Goal: Book appointment/travel/reservation

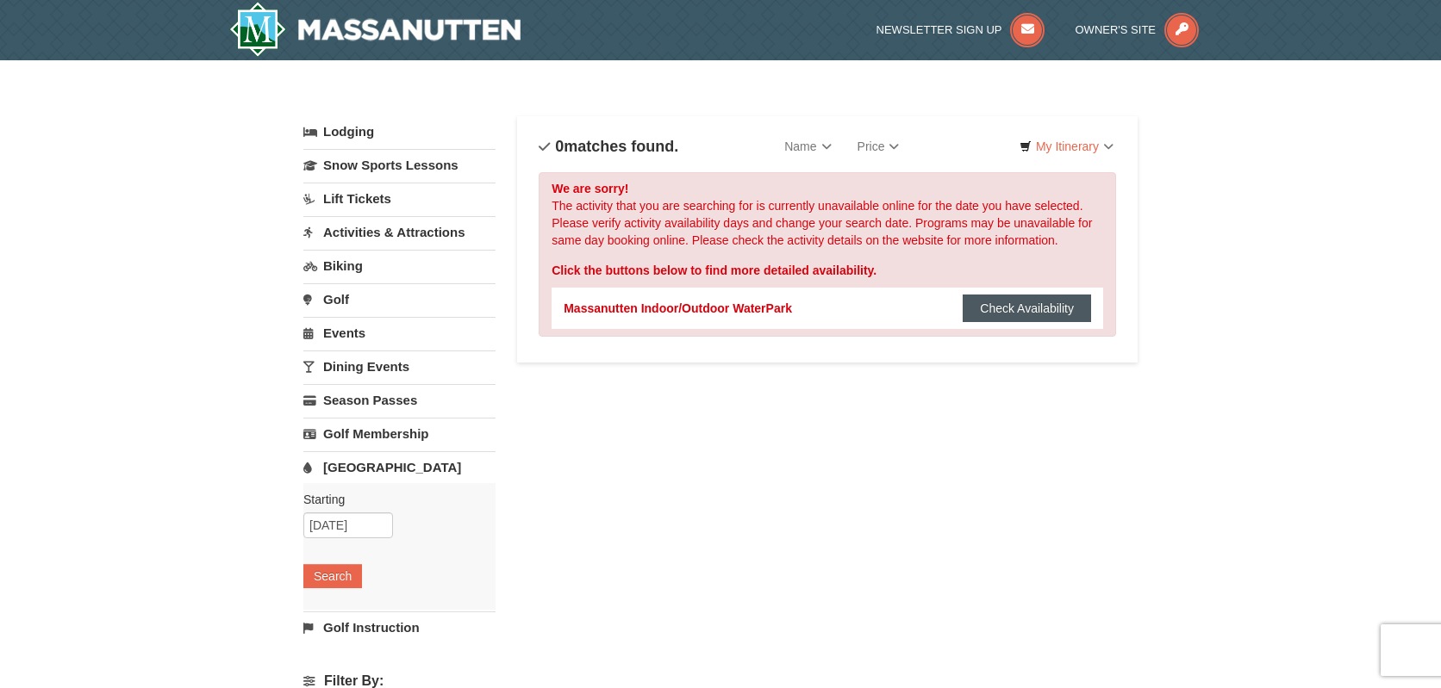
click at [1035, 311] on button "Check Availability" at bounding box center [1026, 309] width 128 height 28
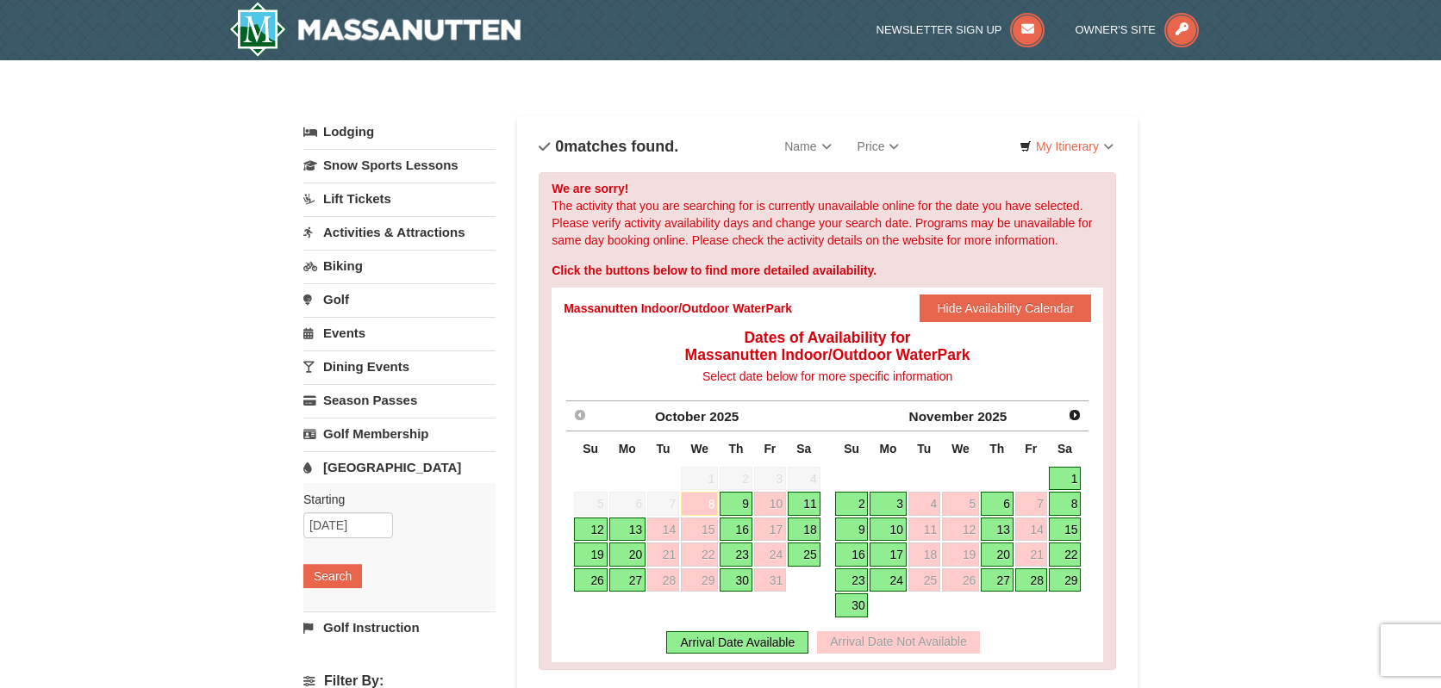
click at [1002, 580] on link "27" at bounding box center [997, 581] width 33 height 24
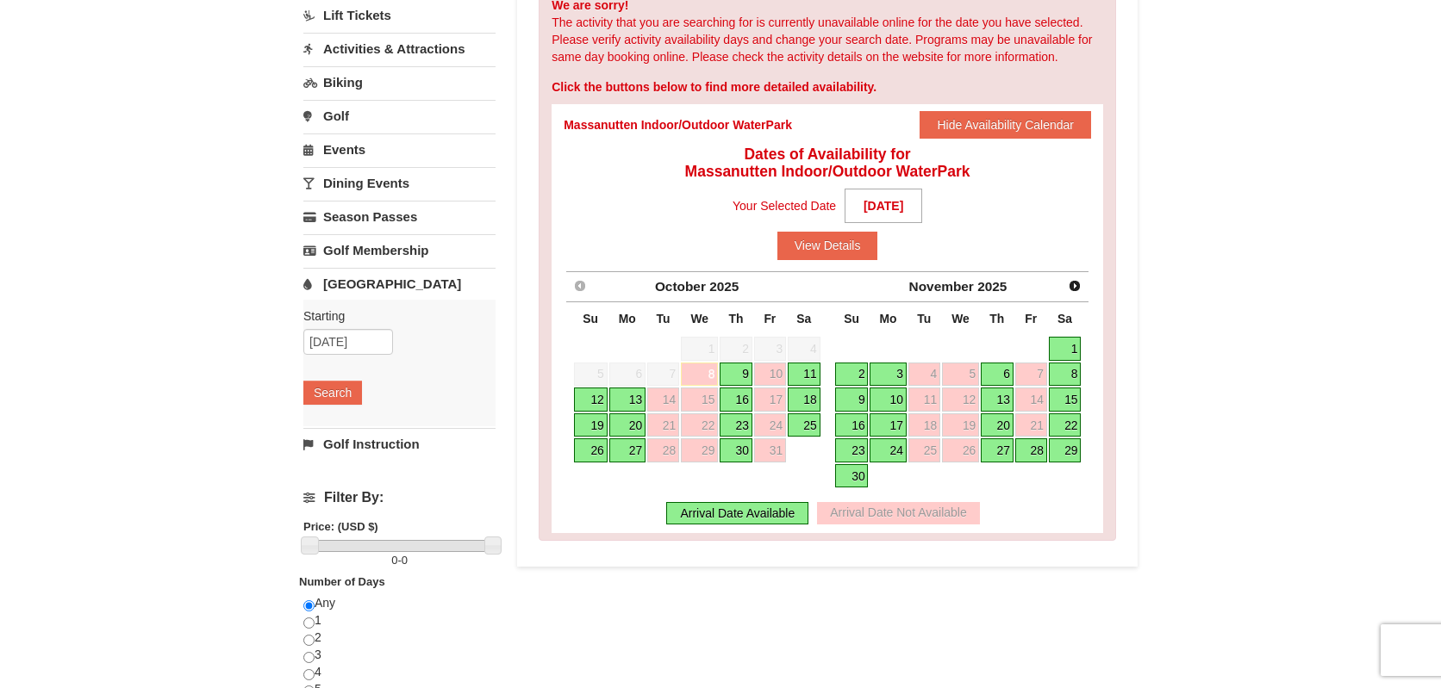
scroll to position [183, 0]
click at [1036, 452] on link "28" at bounding box center [1031, 451] width 32 height 24
click at [998, 454] on link "27" at bounding box center [997, 451] width 33 height 24
click at [833, 246] on button "View Details" at bounding box center [827, 247] width 101 height 28
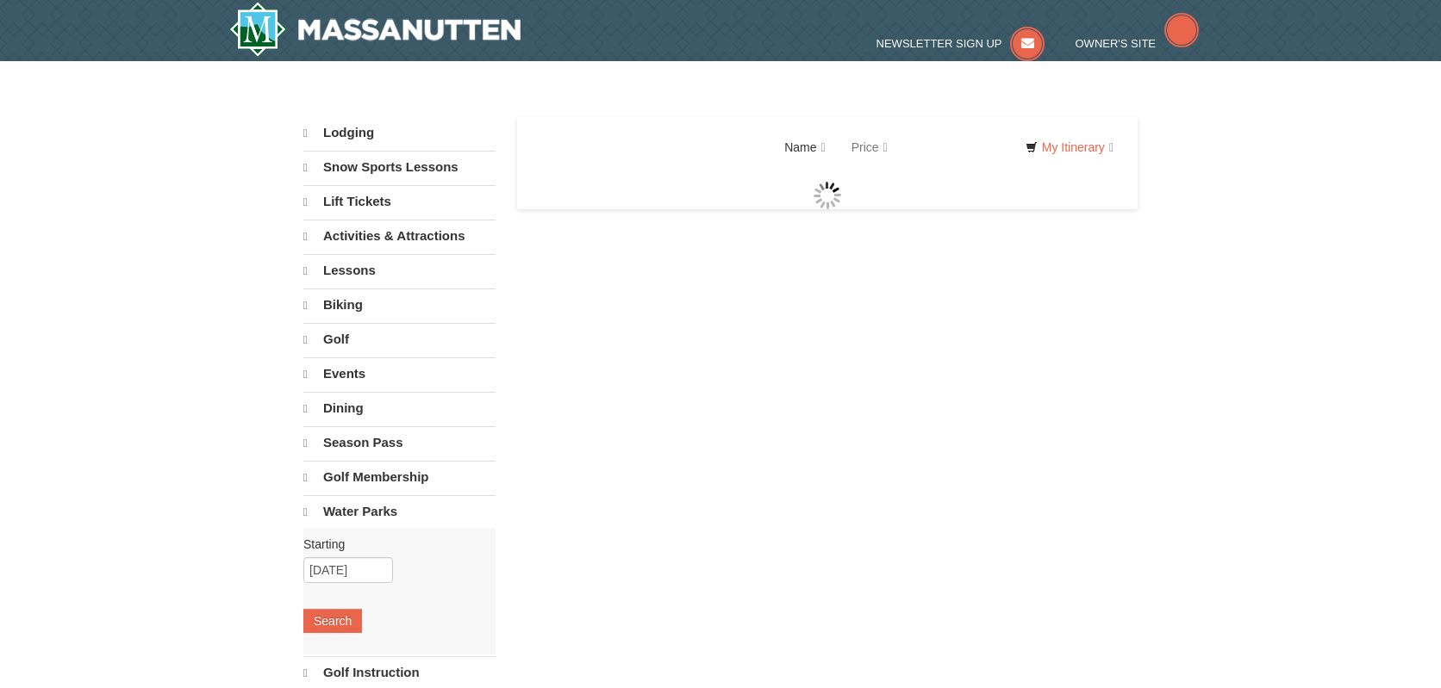
select select "10"
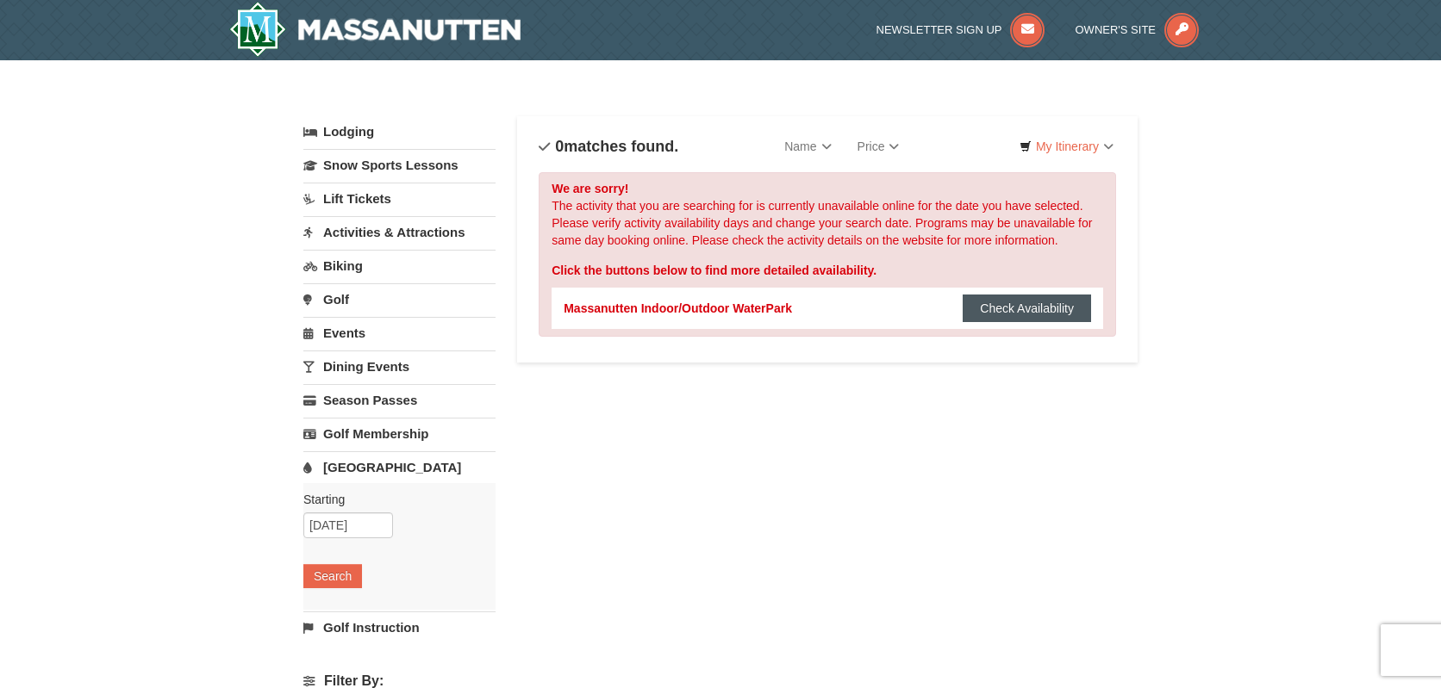
click at [1035, 300] on button "Check Availability" at bounding box center [1026, 309] width 128 height 28
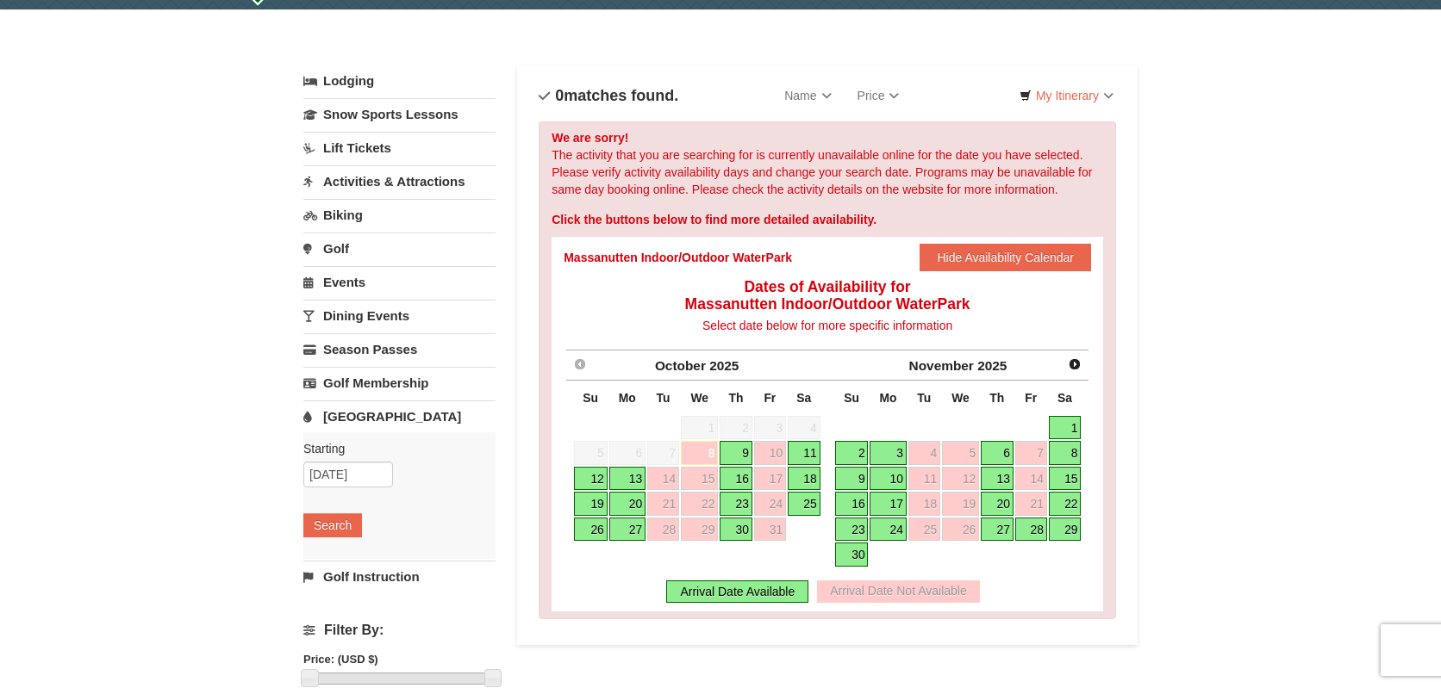
scroll to position [76, 0]
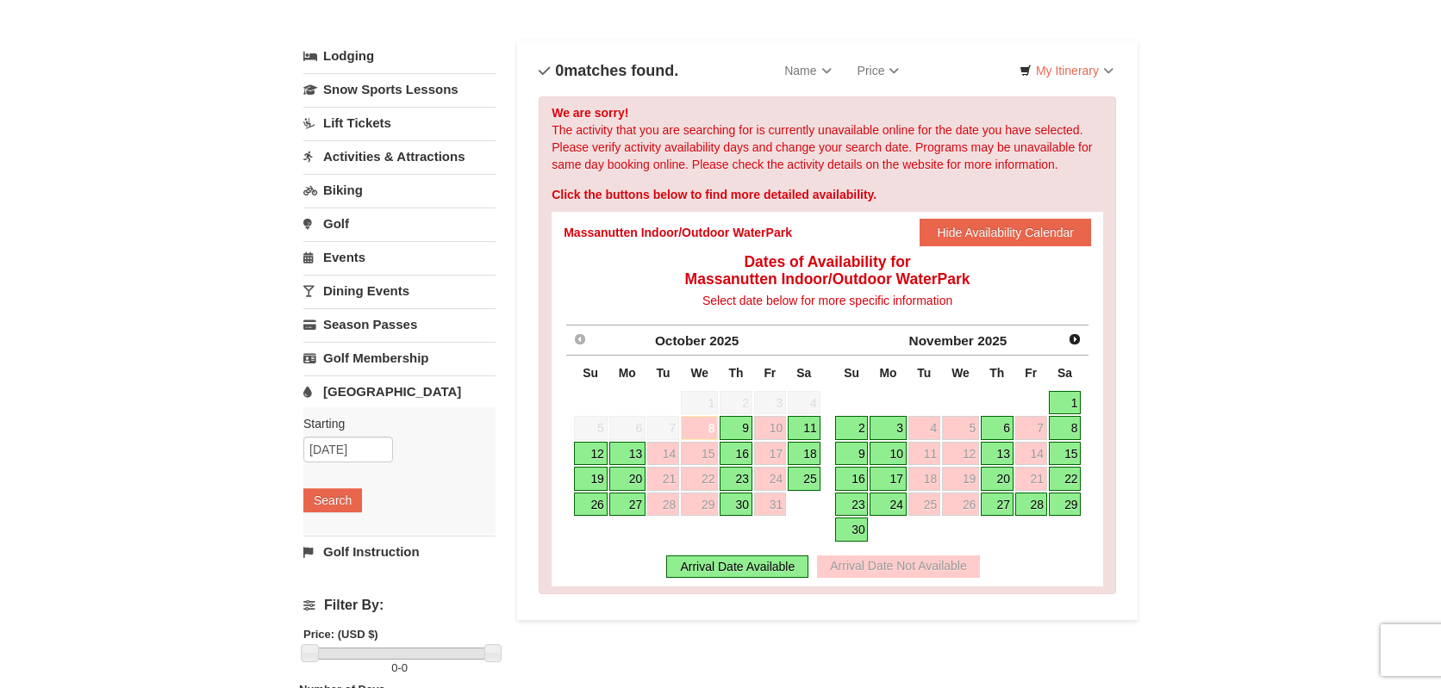
click at [1034, 508] on link "28" at bounding box center [1031, 505] width 32 height 24
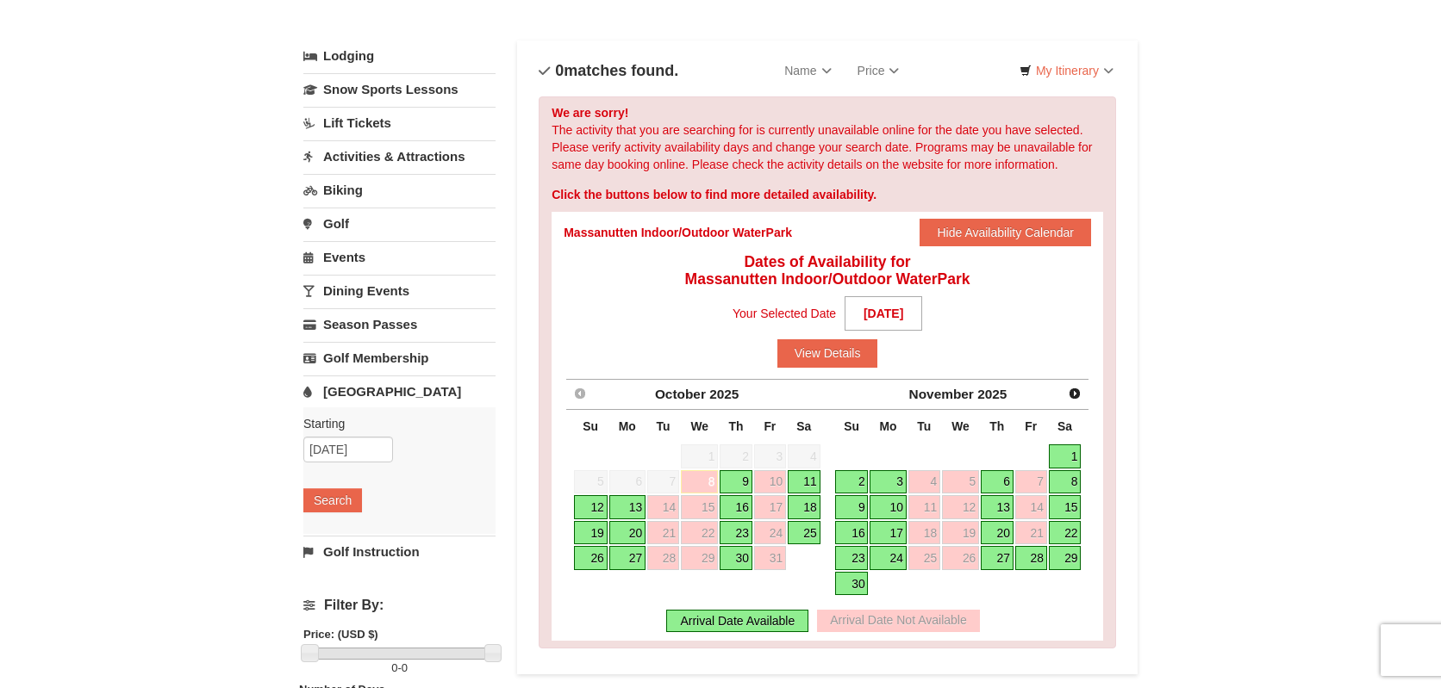
click at [845, 372] on div "Dates of Availability for Massanutten Indoor/Outdoor WaterPark Select date belo…" at bounding box center [827, 446] width 527 height 387
click at [997, 560] on link "27" at bounding box center [997, 558] width 33 height 24
drag, startPoint x: 804, startPoint y: 348, endPoint x: 819, endPoint y: 341, distance: 16.2
click at [805, 348] on button "View Details" at bounding box center [827, 353] width 101 height 28
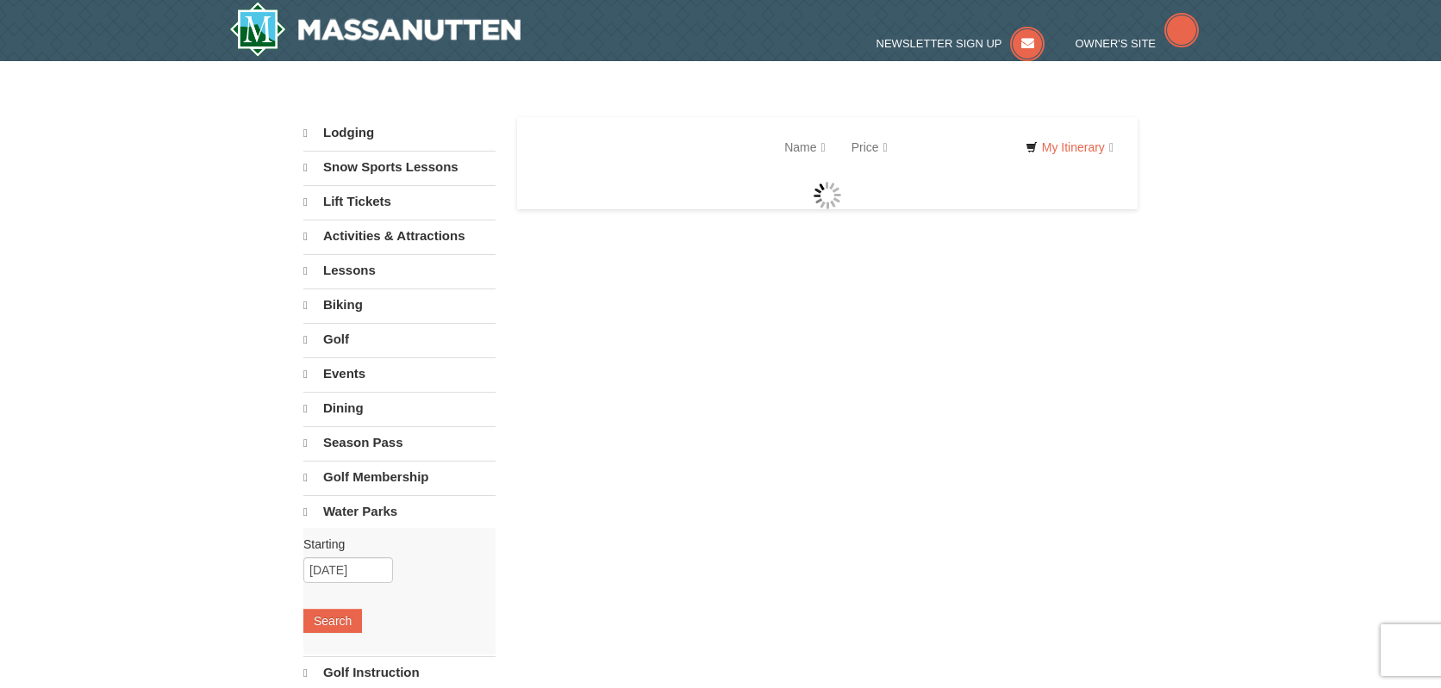
select select "10"
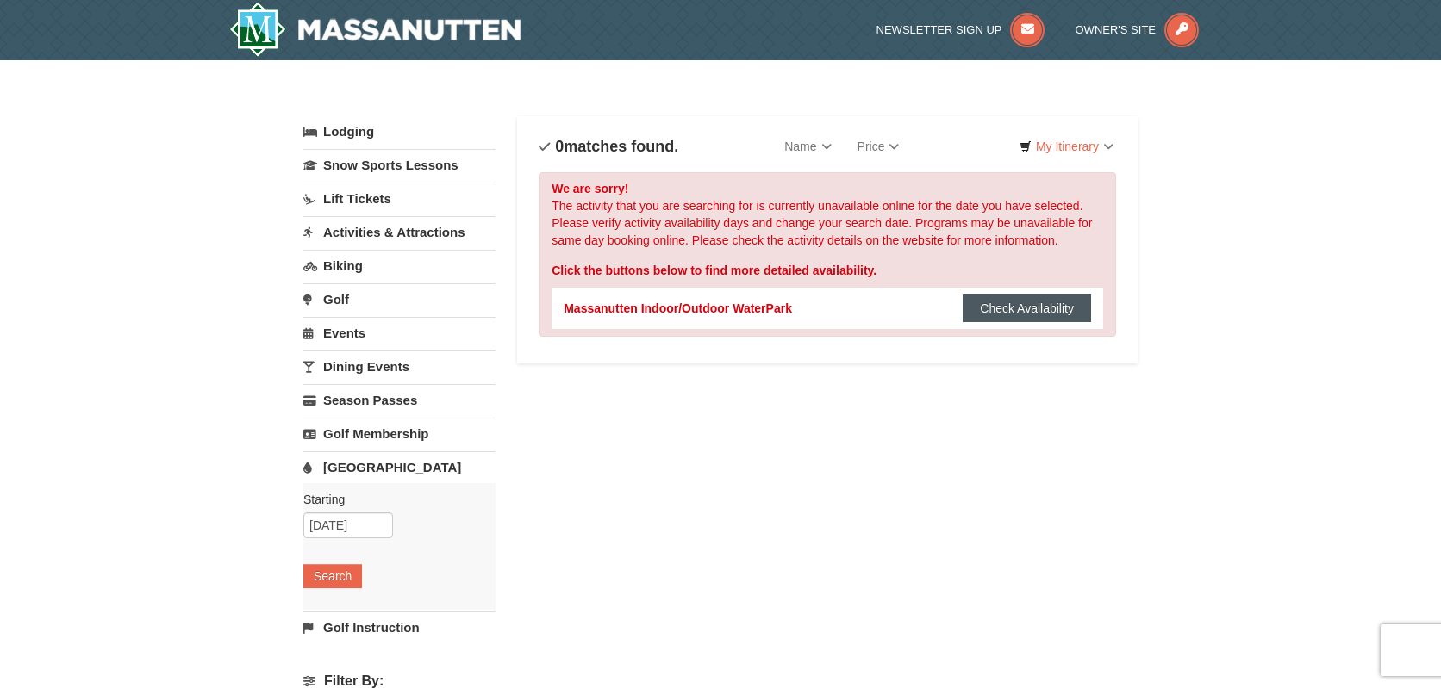
click at [1030, 312] on button "Check Availability" at bounding box center [1026, 309] width 128 height 28
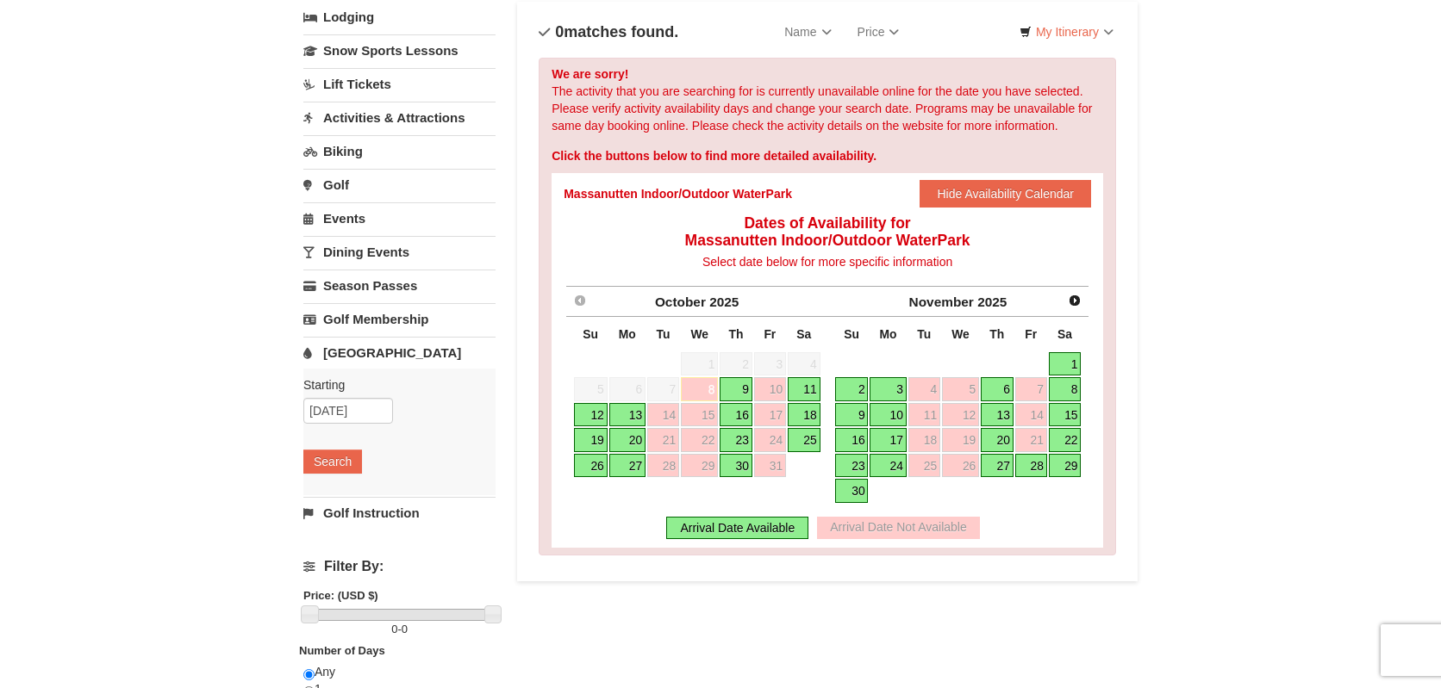
scroll to position [150, 0]
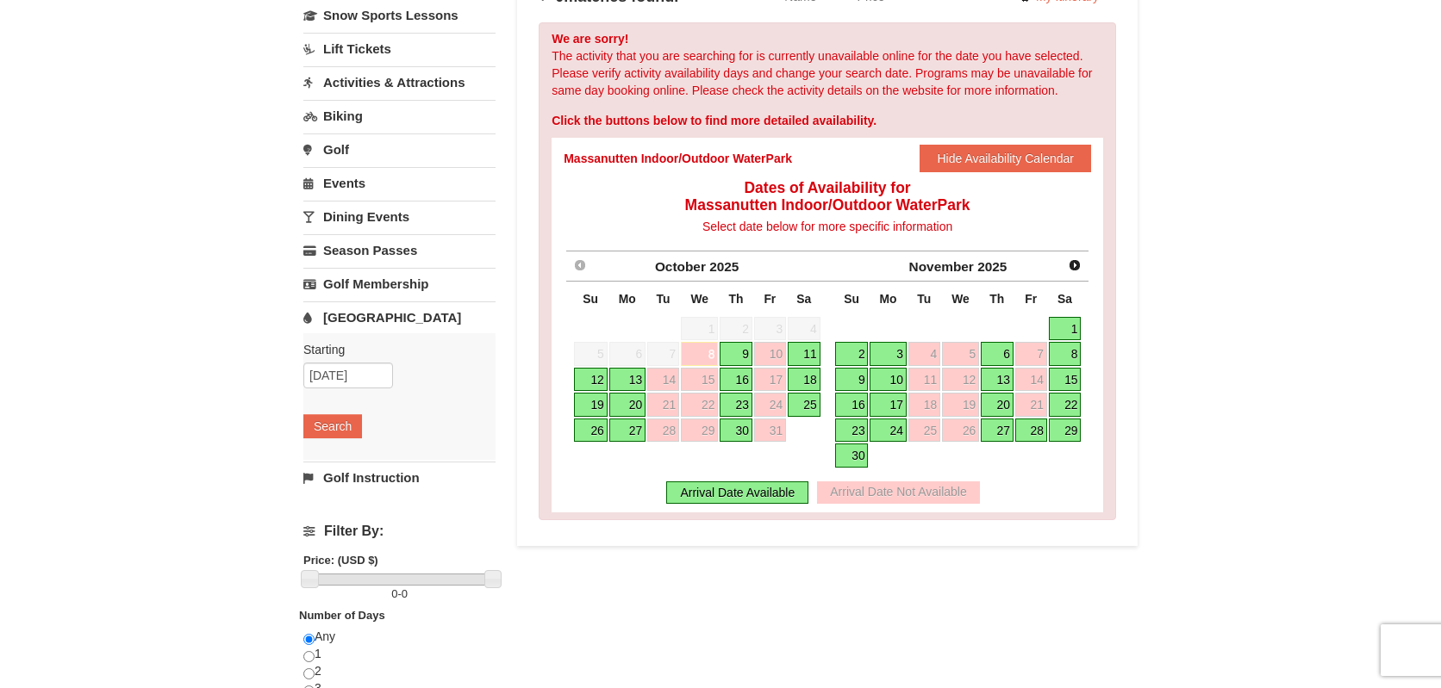
click at [1002, 430] on link "27" at bounding box center [997, 431] width 33 height 24
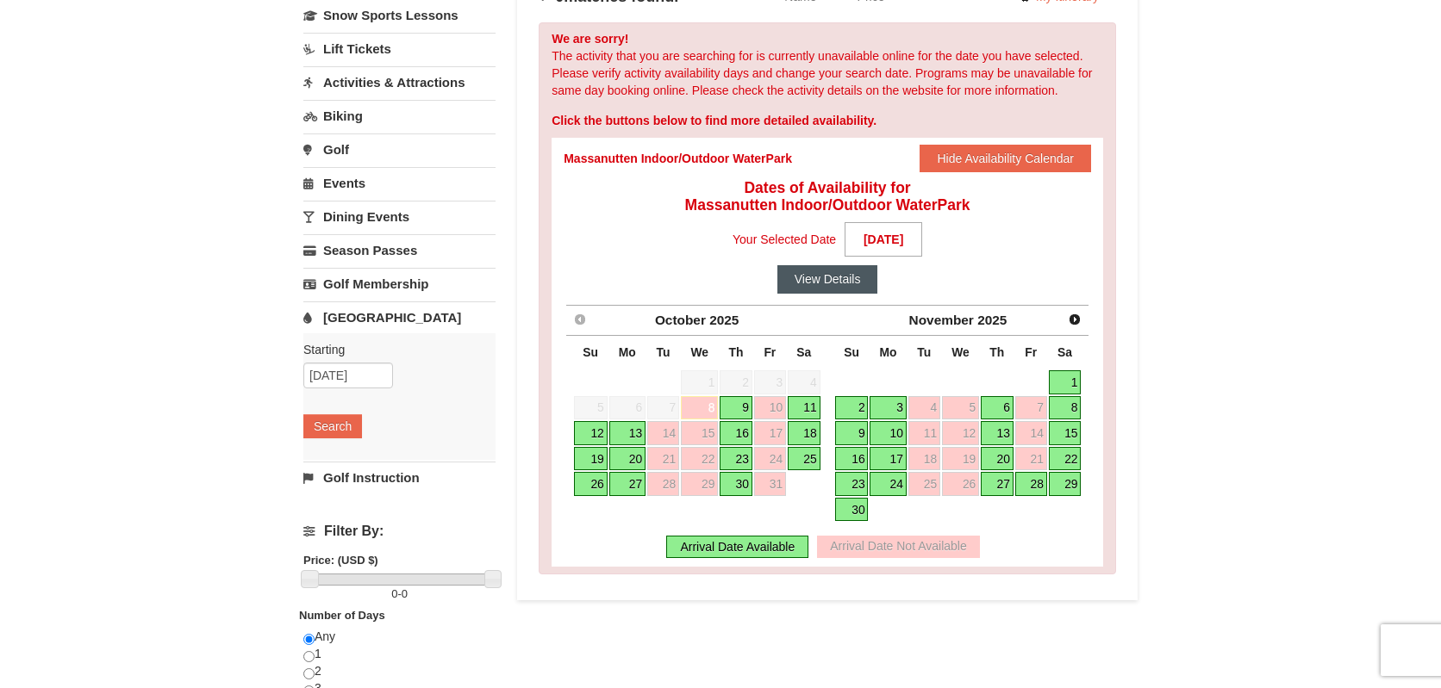
click at [821, 280] on button "View Details" at bounding box center [827, 279] width 101 height 28
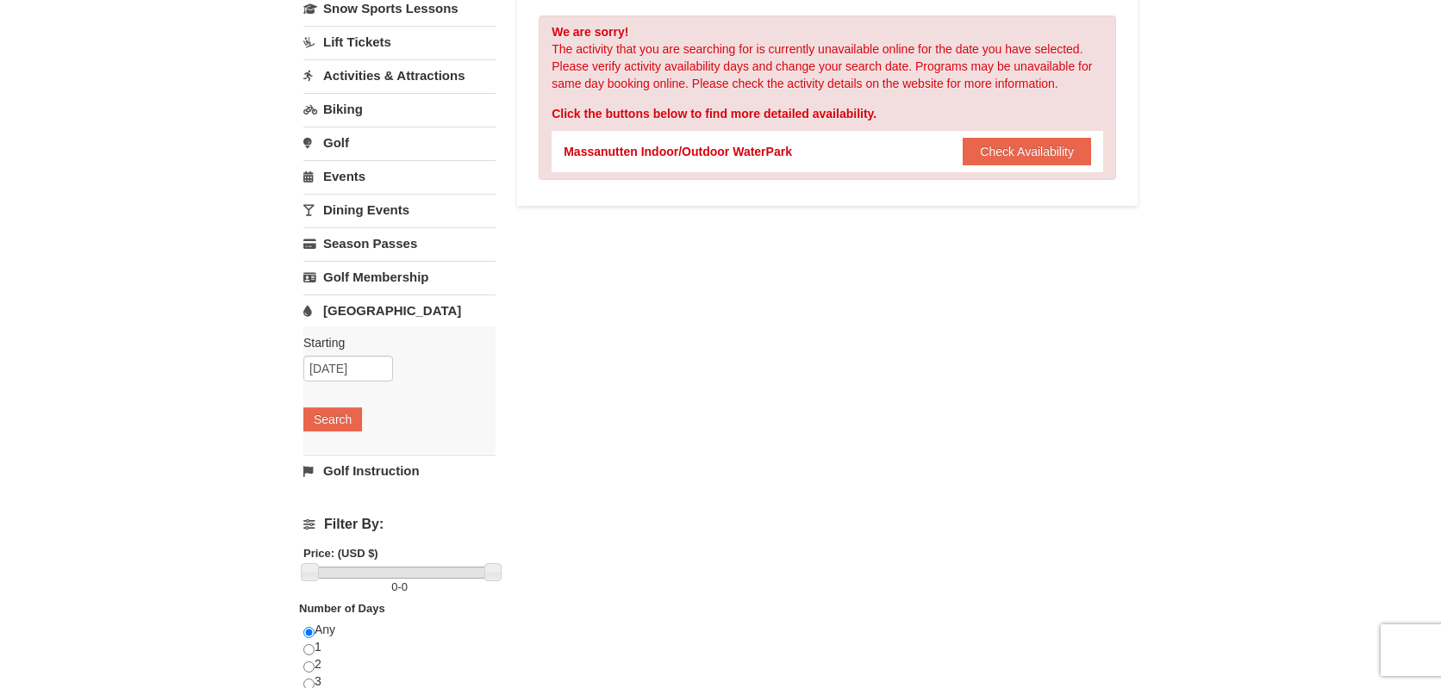
scroll to position [150, 0]
